Goal: Find specific page/section

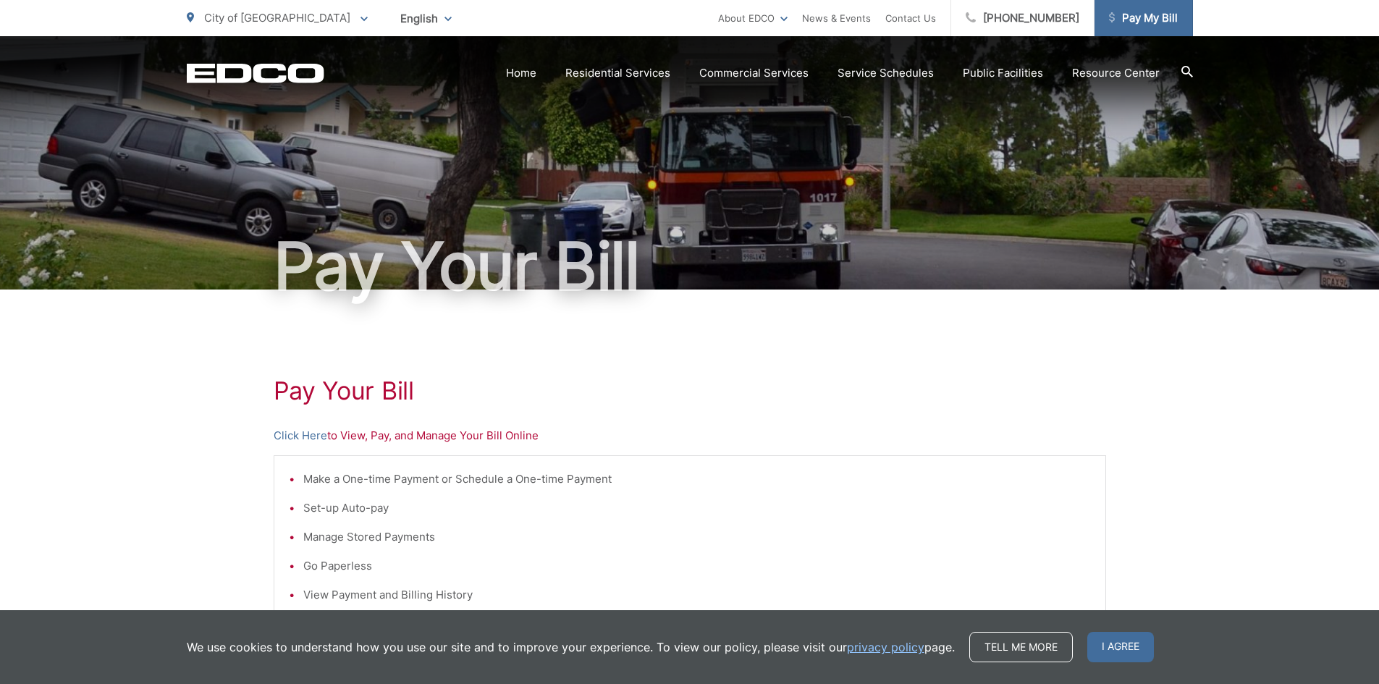
click at [1121, 15] on span "Pay My Bill" at bounding box center [1143, 17] width 69 height 17
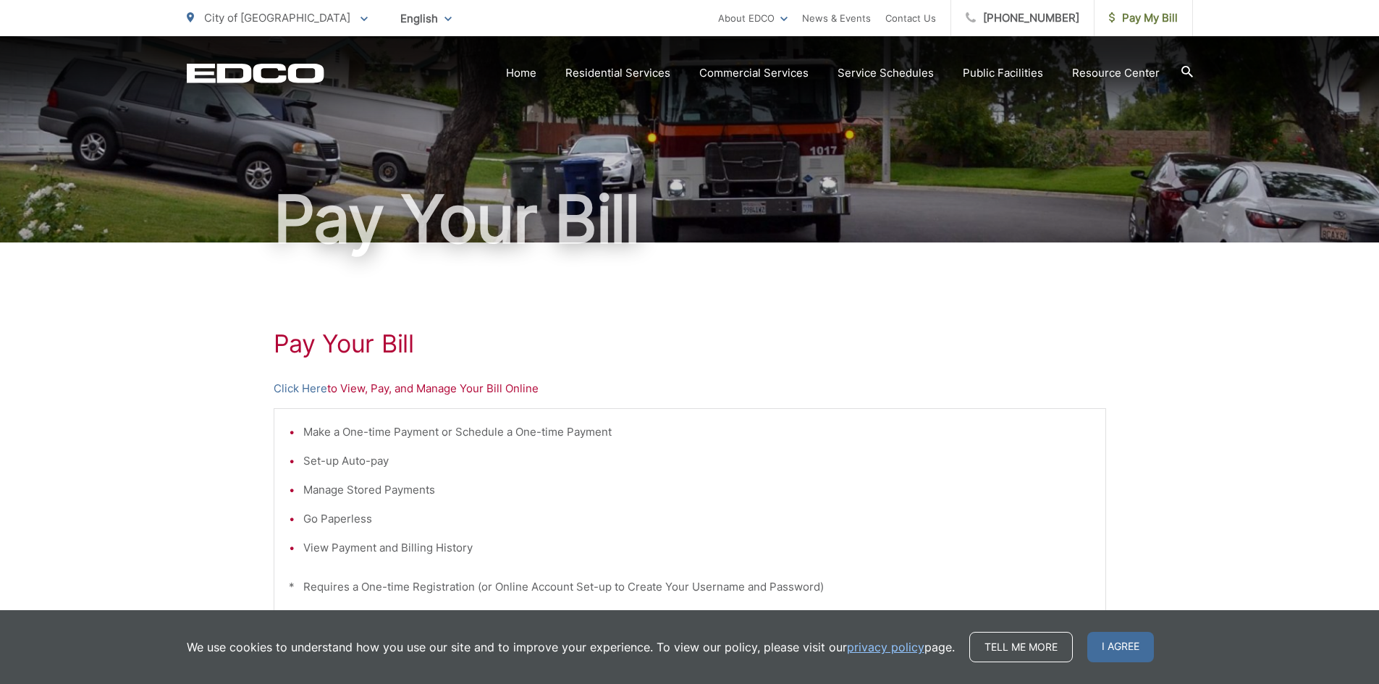
scroll to position [72, 0]
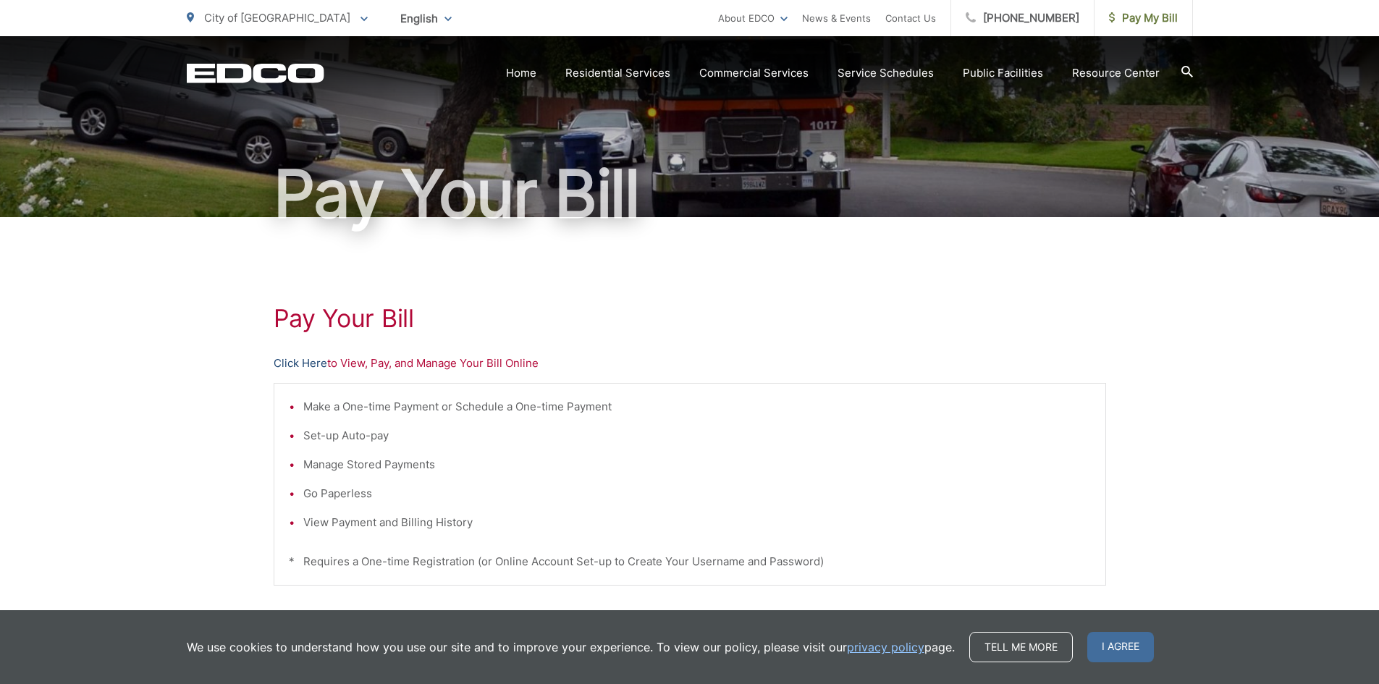
click at [310, 361] on link "Click Here" at bounding box center [301, 363] width 54 height 17
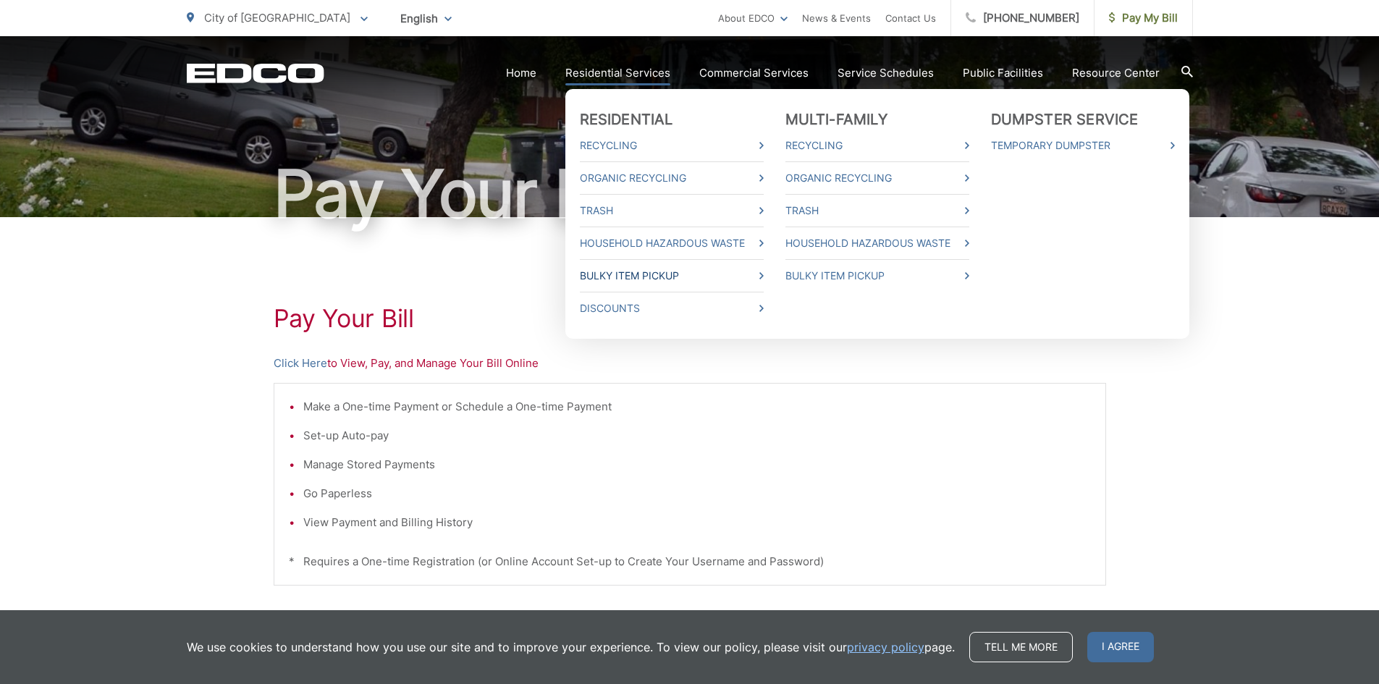
click at [638, 279] on link "Bulky Item Pickup" at bounding box center [672, 275] width 184 height 17
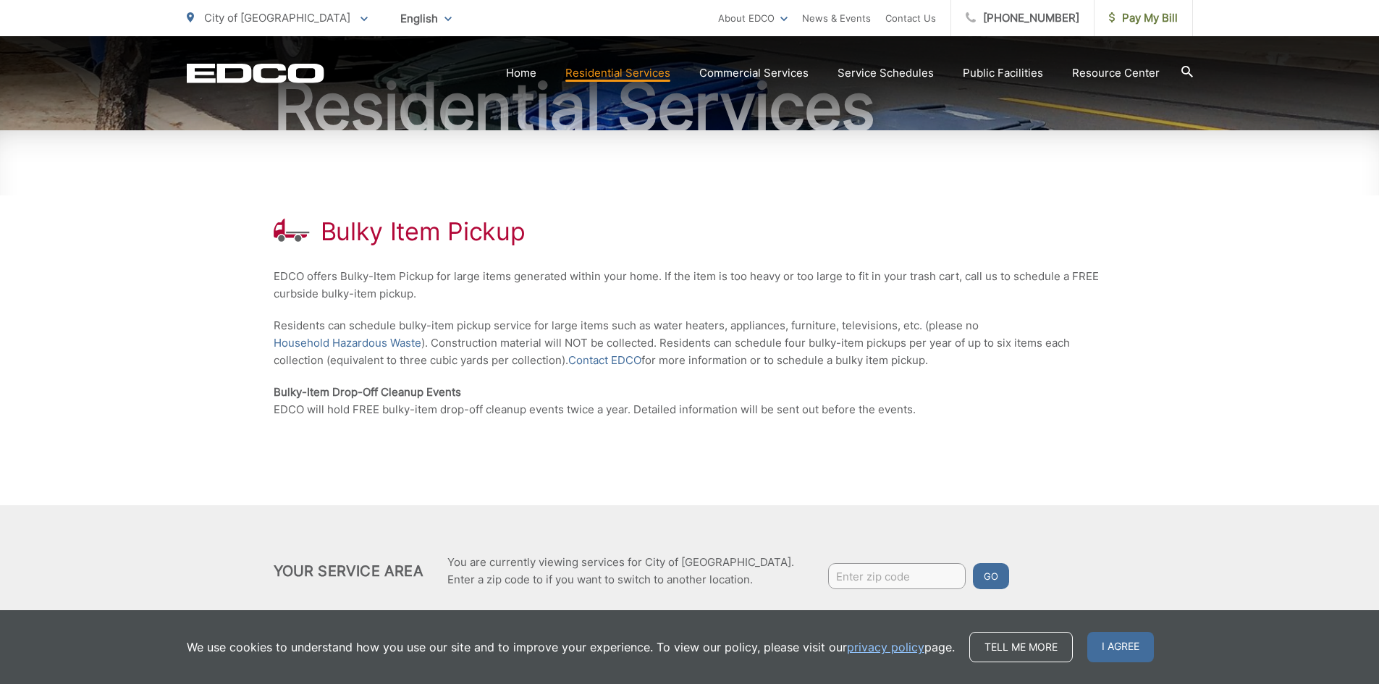
scroll to position [201, 0]
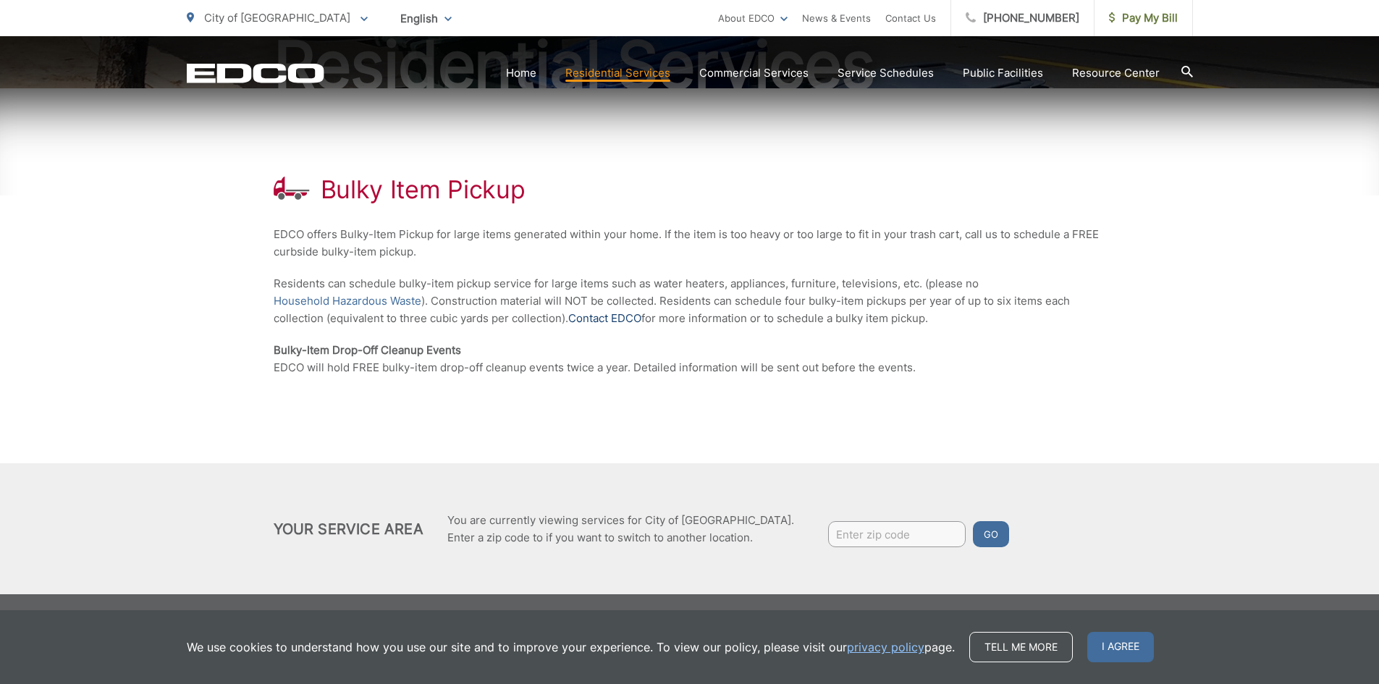
click at [641, 318] on link "Contact EDCO" at bounding box center [604, 318] width 73 height 17
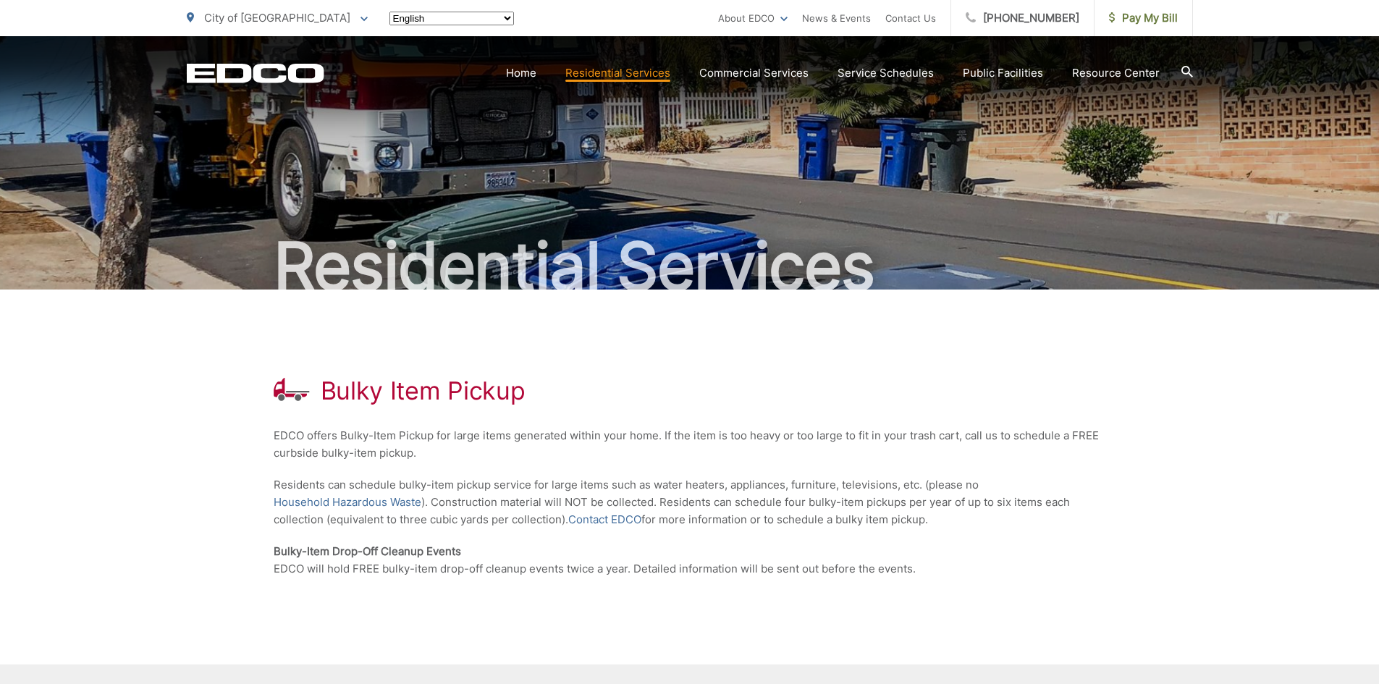
scroll to position [201, 0]
